Goal: Task Accomplishment & Management: Complete application form

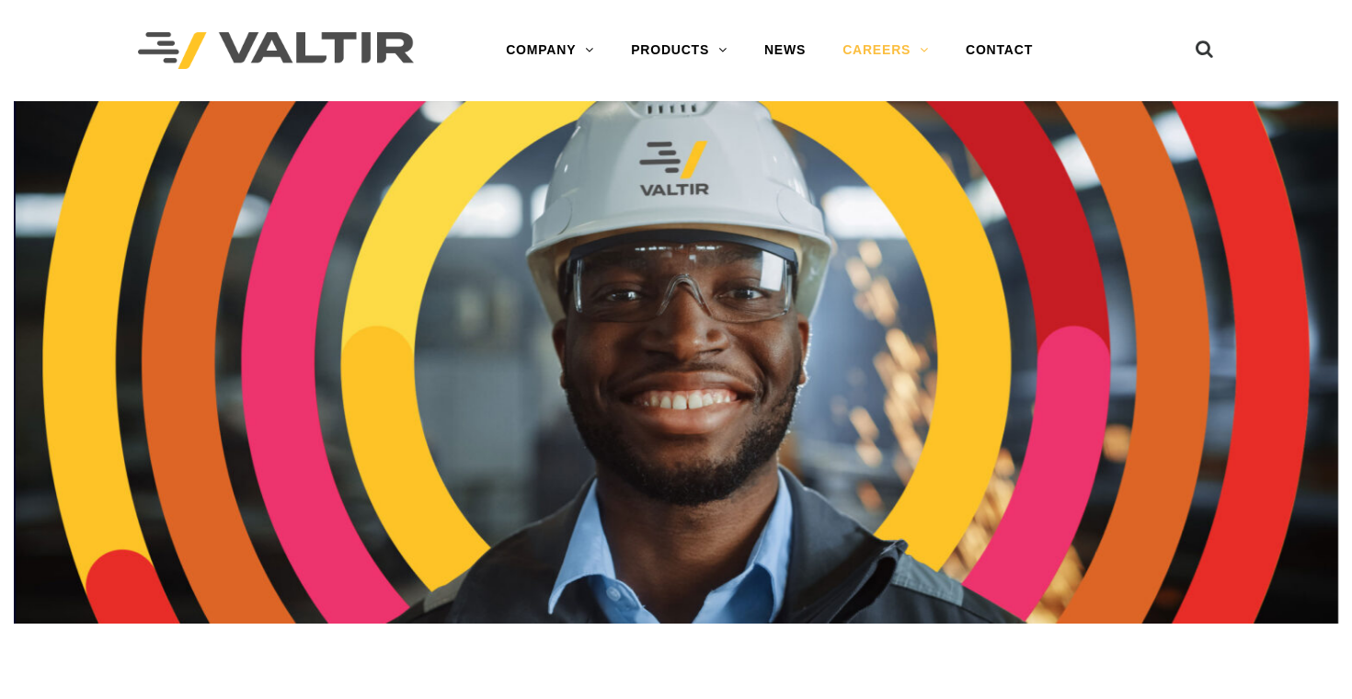
click at [730, 254] on img at bounding box center [676, 362] width 1324 height 522
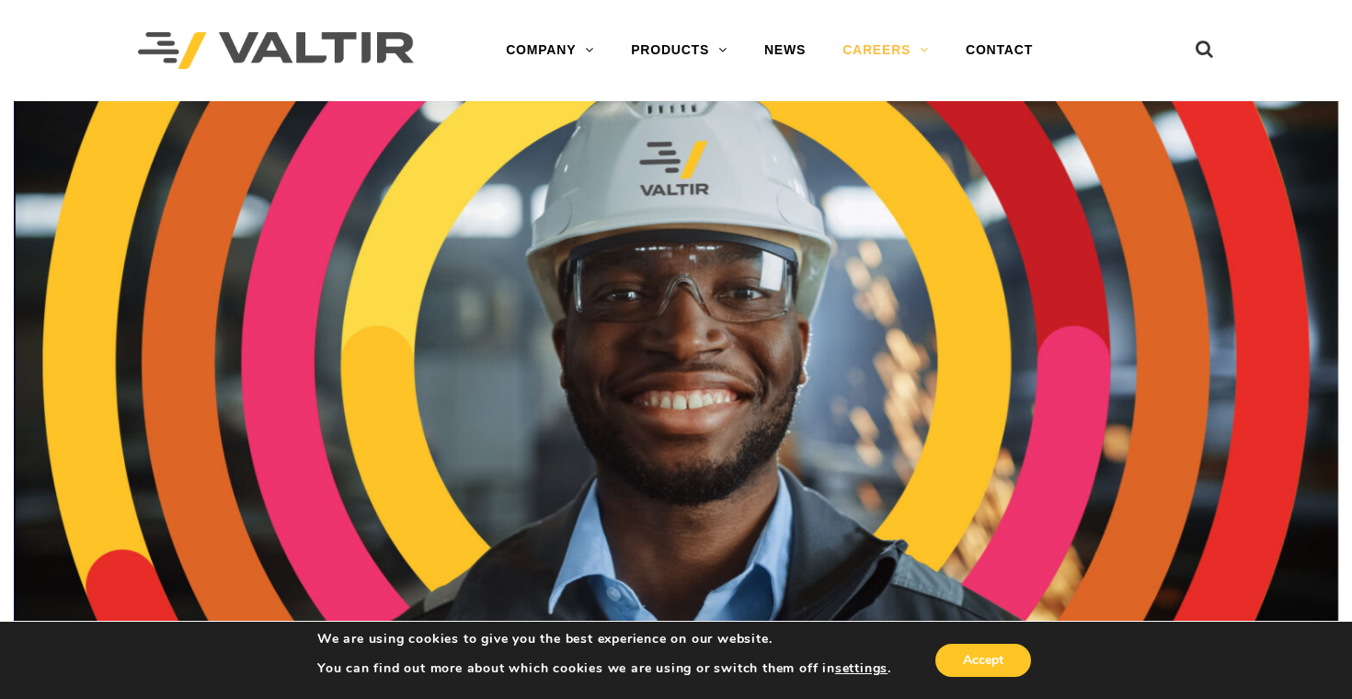
drag, startPoint x: 1346, startPoint y: 388, endPoint x: 1321, endPoint y: 394, distance: 25.6
click at [1329, 390] on div at bounding box center [676, 387] width 1352 height 573
click at [1262, 395] on img at bounding box center [676, 362] width 1324 height 522
click at [914, 52] on link "CAREERS" at bounding box center [885, 50] width 123 height 37
click at [986, 653] on button "Accept" at bounding box center [983, 660] width 96 height 33
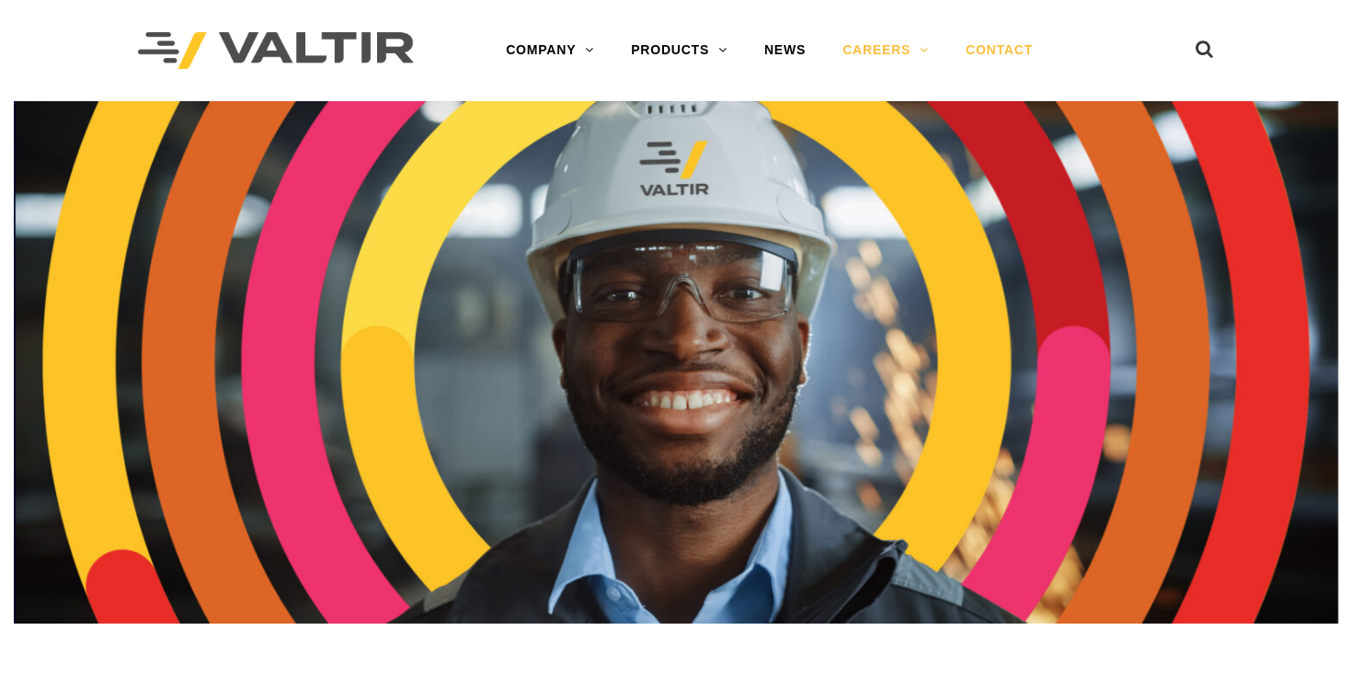
click at [994, 54] on link "CONTACT" at bounding box center [999, 50] width 104 height 37
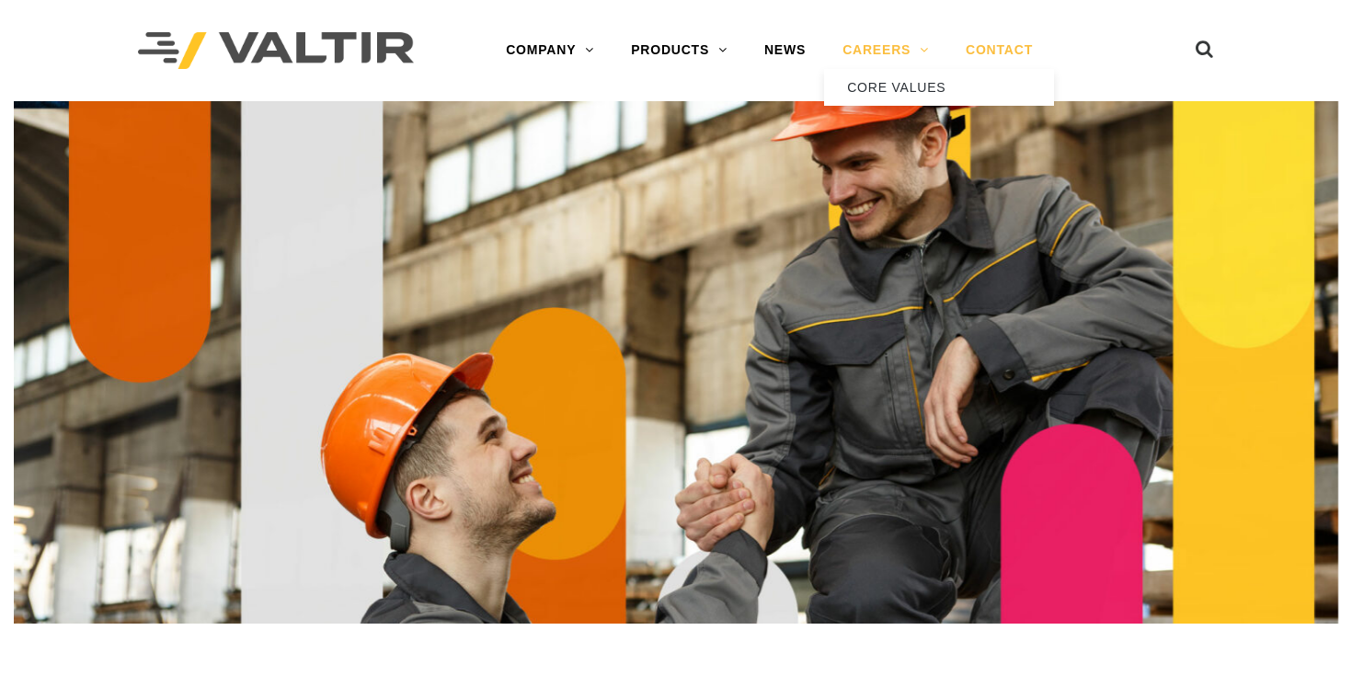
click at [924, 54] on link "CAREERS" at bounding box center [885, 50] width 123 height 37
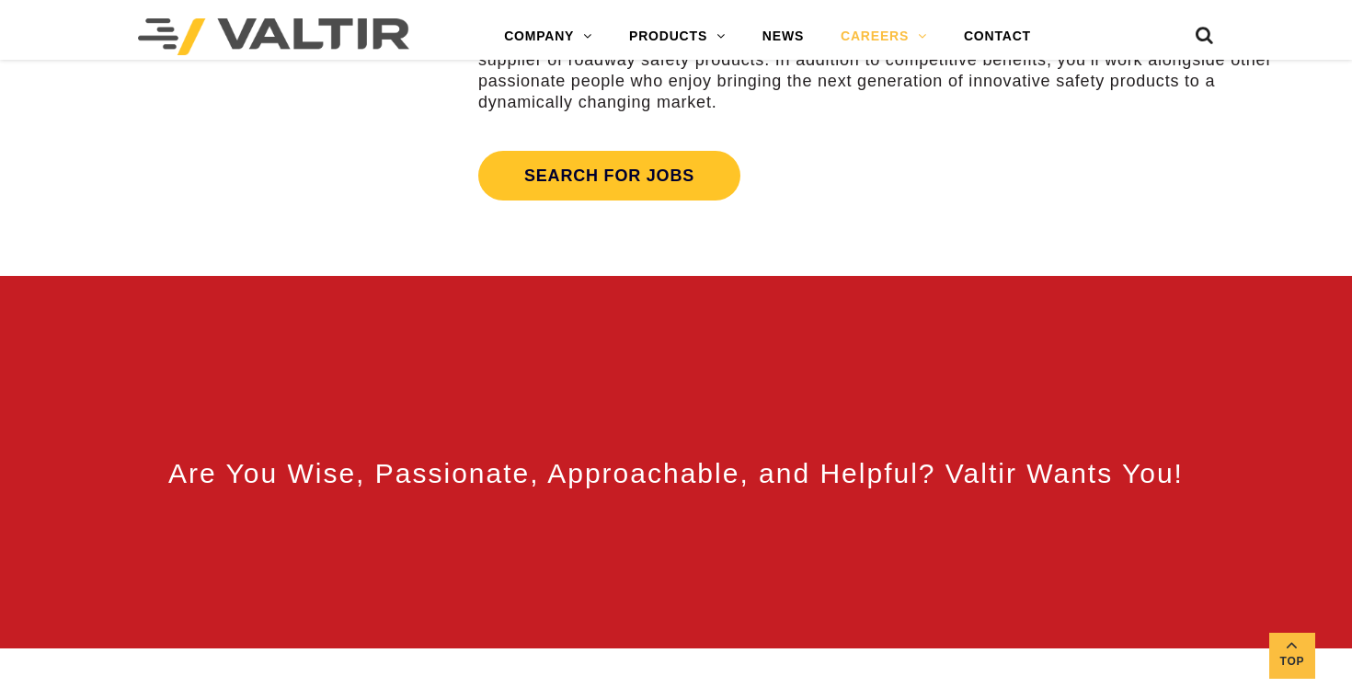
scroll to position [776, 0]
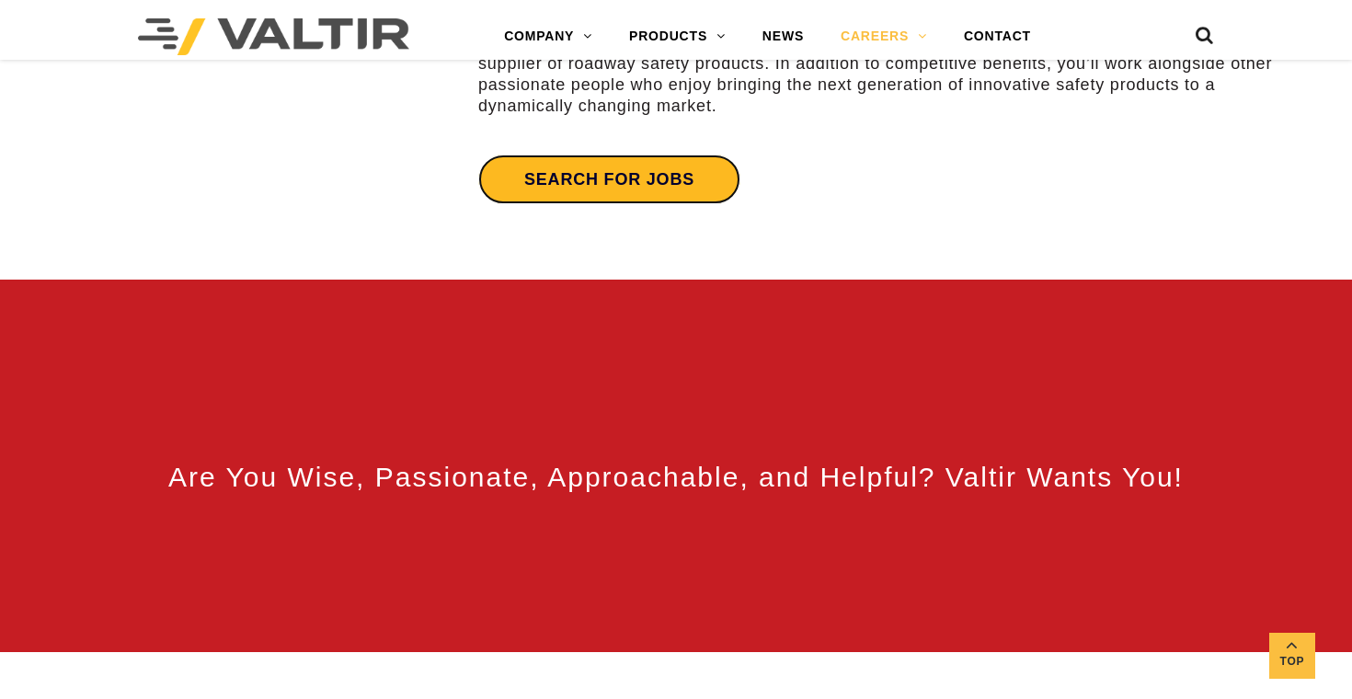
click at [713, 190] on link "Search for jobs" at bounding box center [609, 179] width 262 height 50
click at [548, 183] on link "Search for jobs" at bounding box center [609, 179] width 262 height 50
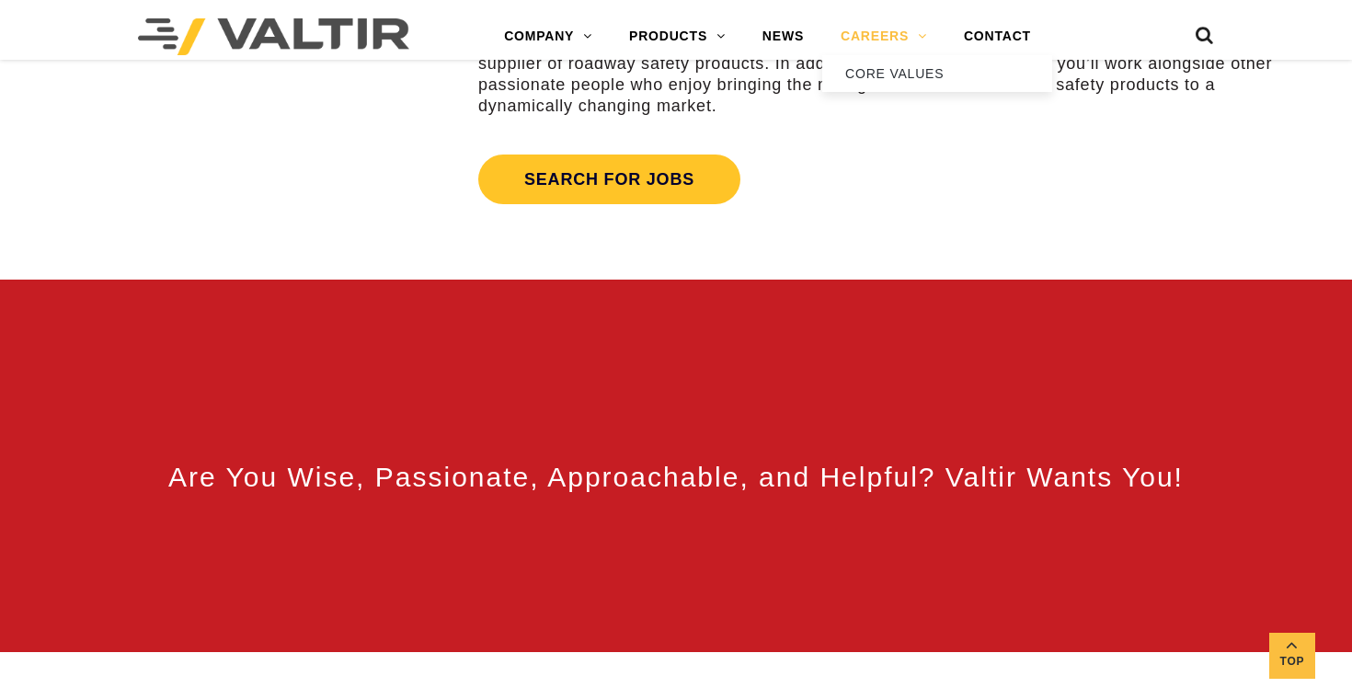
click at [921, 36] on link "CAREERS" at bounding box center [883, 36] width 123 height 37
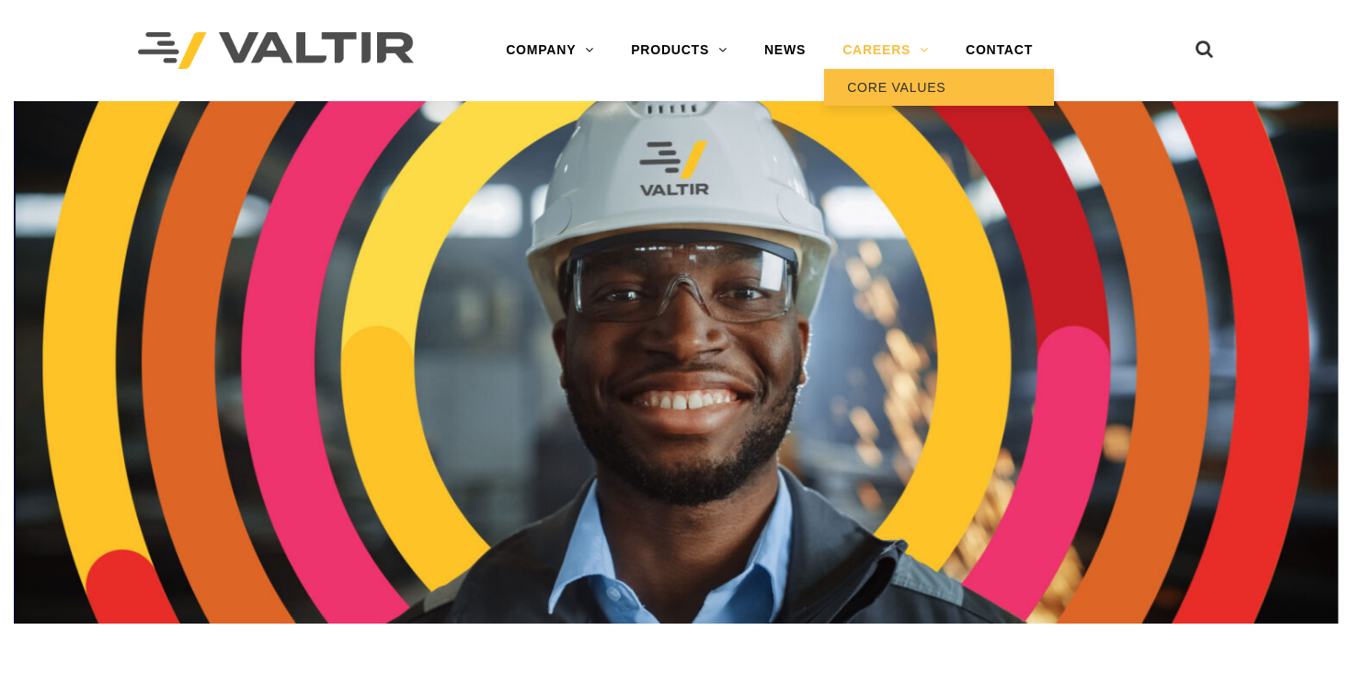
click at [901, 86] on link "CORE VALUES" at bounding box center [939, 87] width 230 height 37
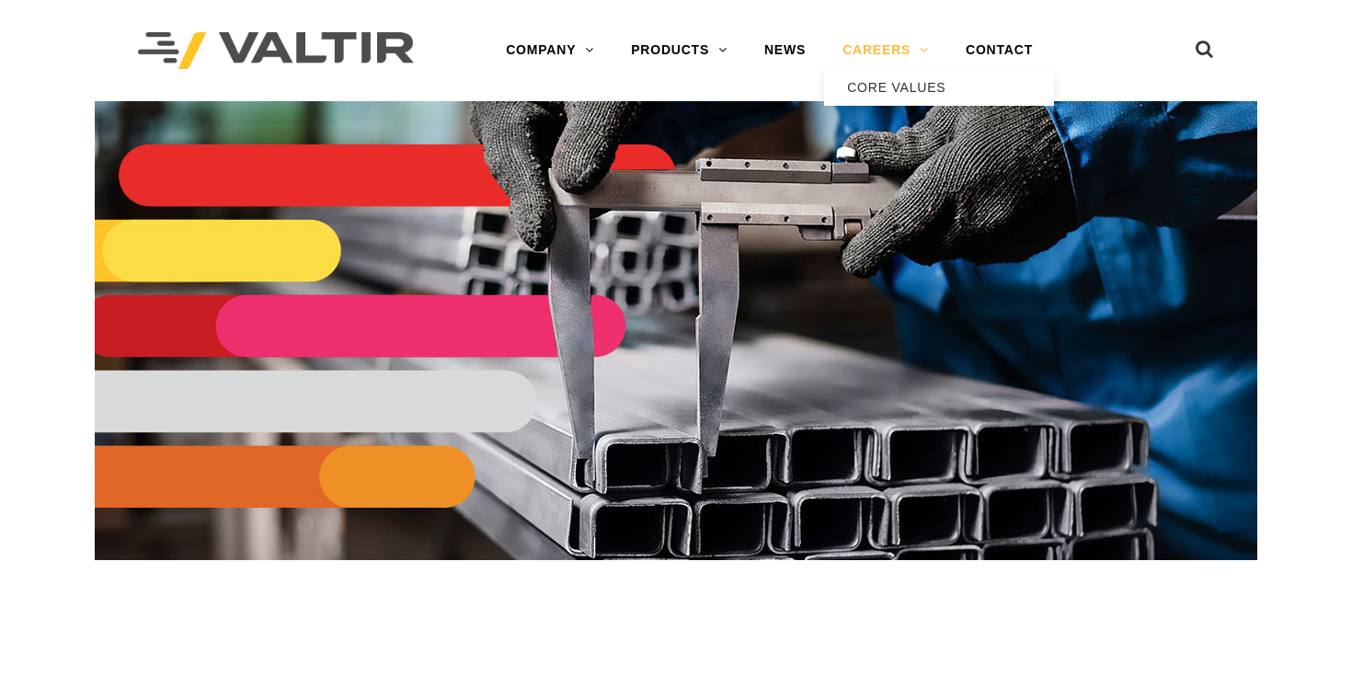
click at [906, 47] on link "CAREERS" at bounding box center [885, 50] width 123 height 37
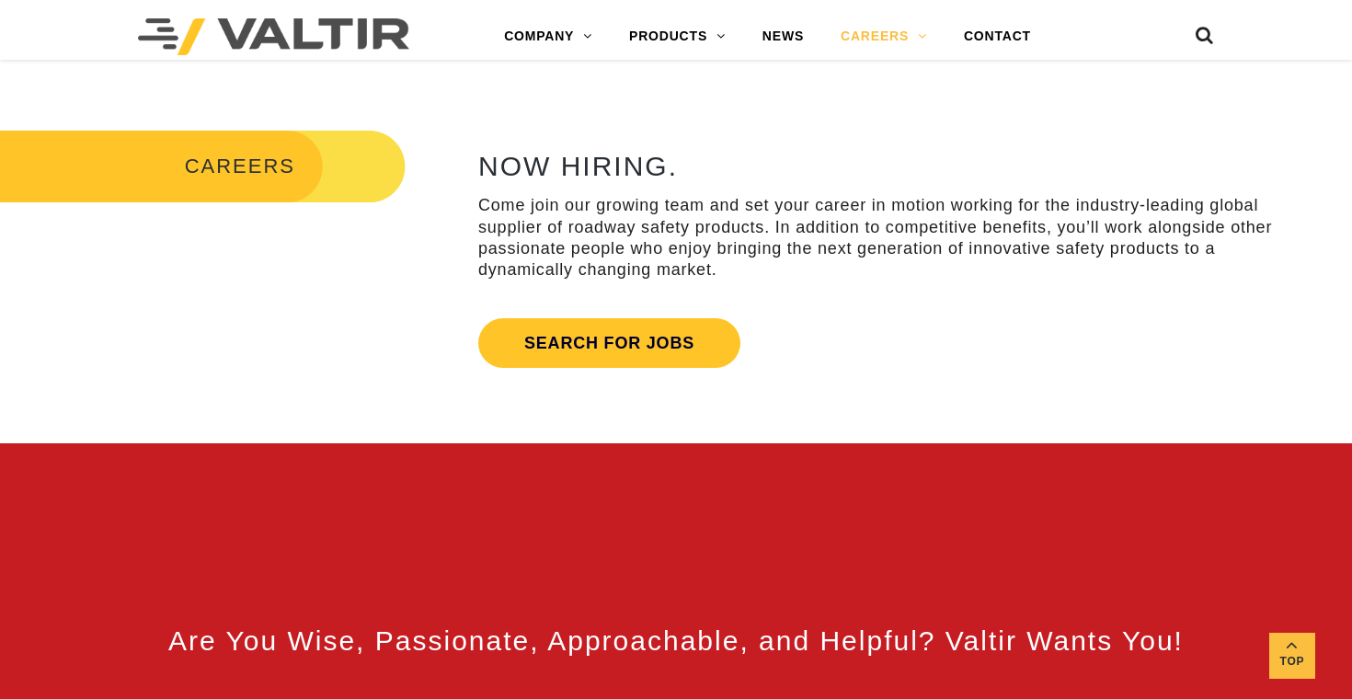
scroll to position [625, 0]
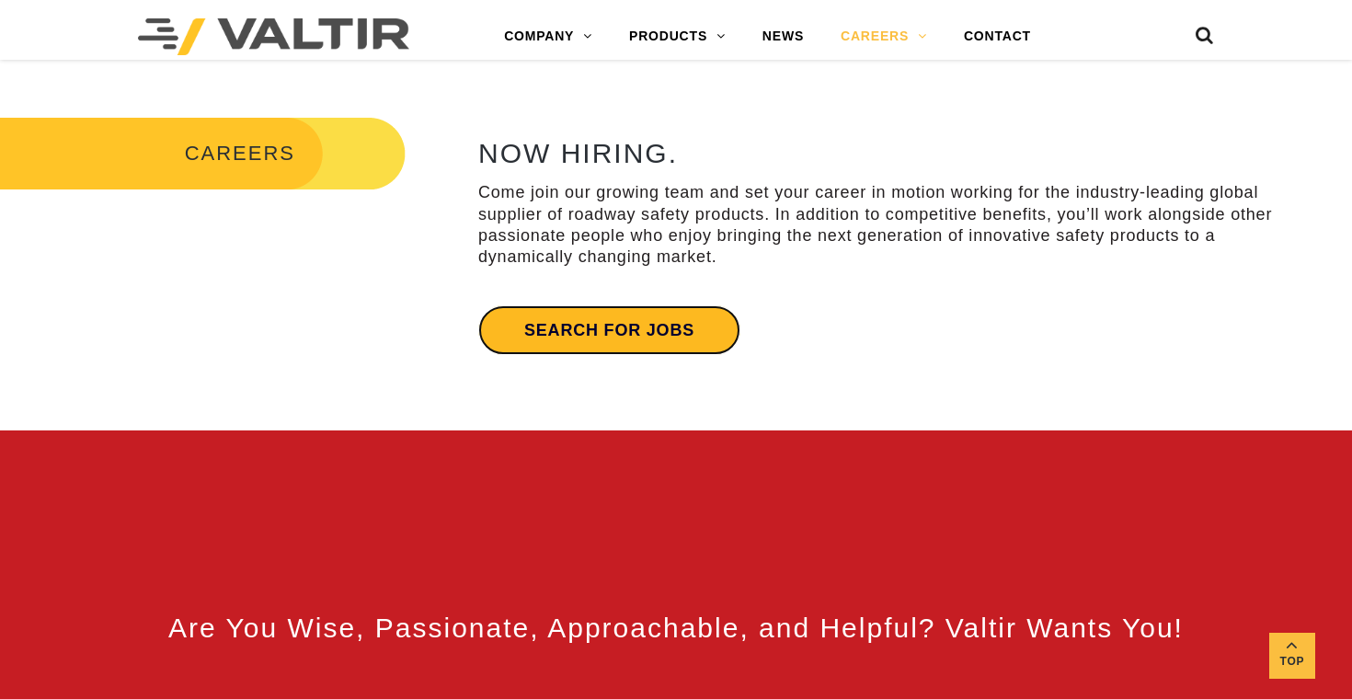
click at [650, 325] on link "Search for jobs" at bounding box center [609, 330] width 262 height 50
